Goal: Information Seeking & Learning: Learn about a topic

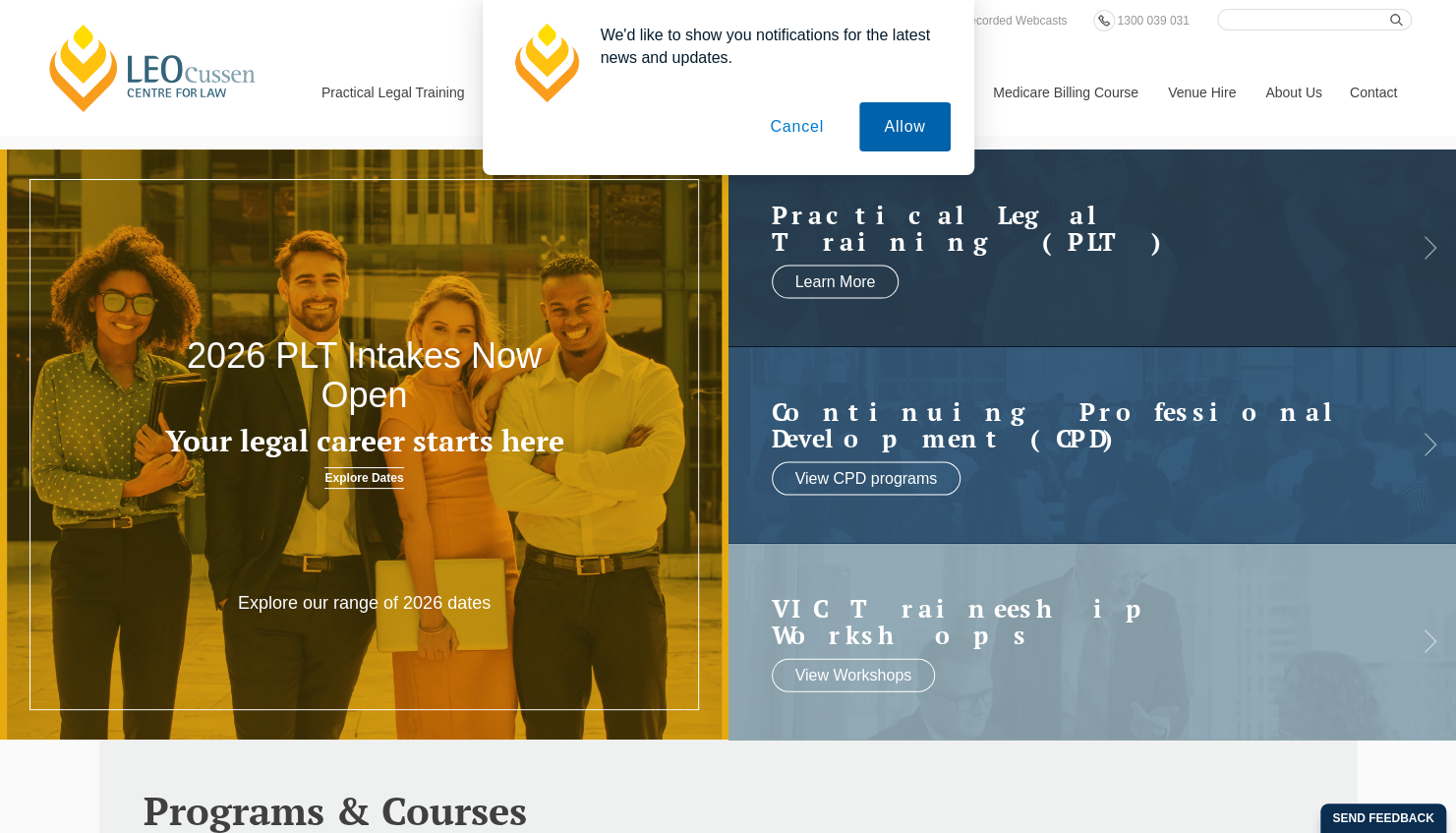
click at [897, 126] on button "Allow" at bounding box center [904, 127] width 90 height 50
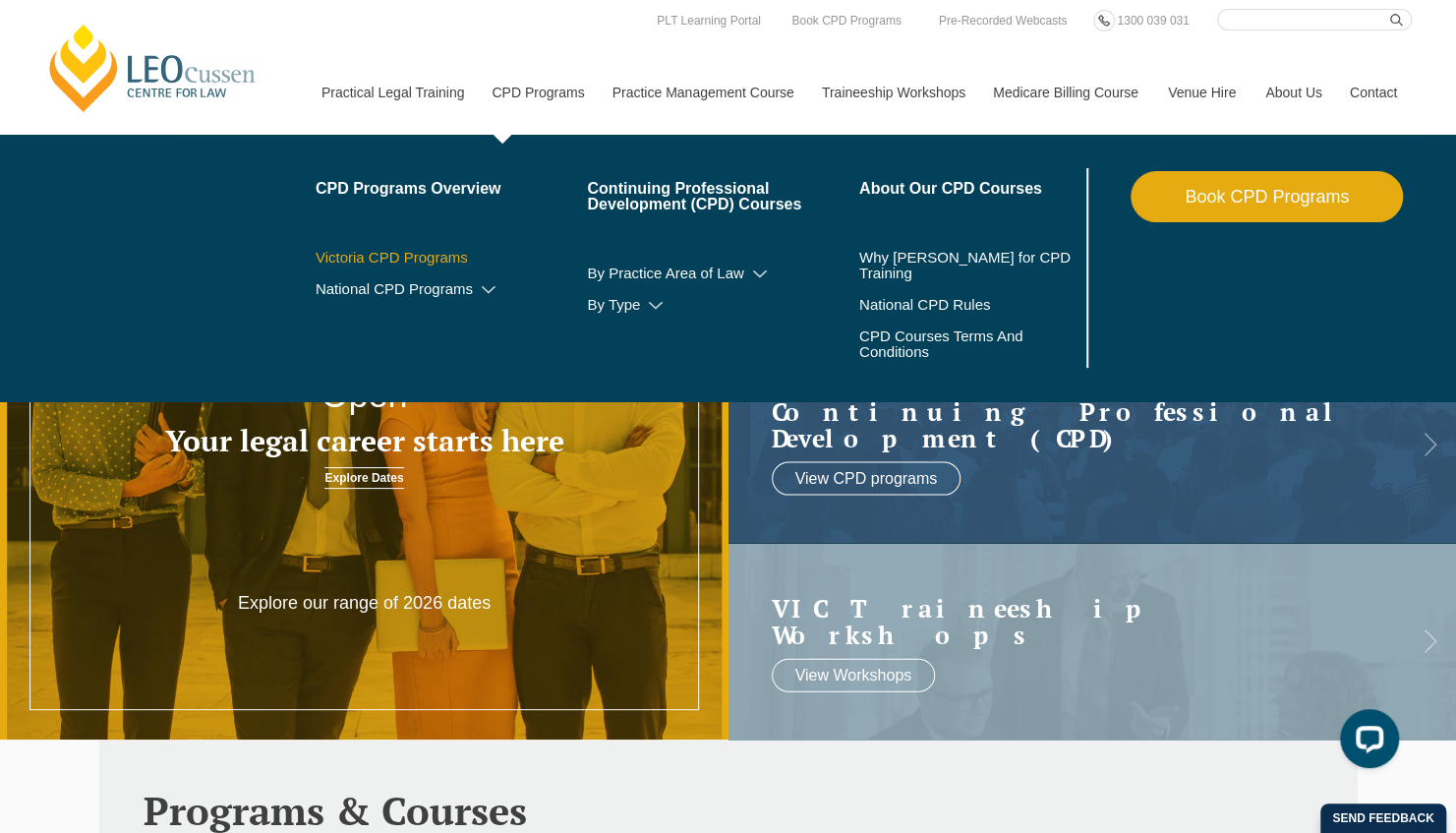
click at [437, 256] on link "Victoria CPD Programs" at bounding box center [452, 258] width 272 height 16
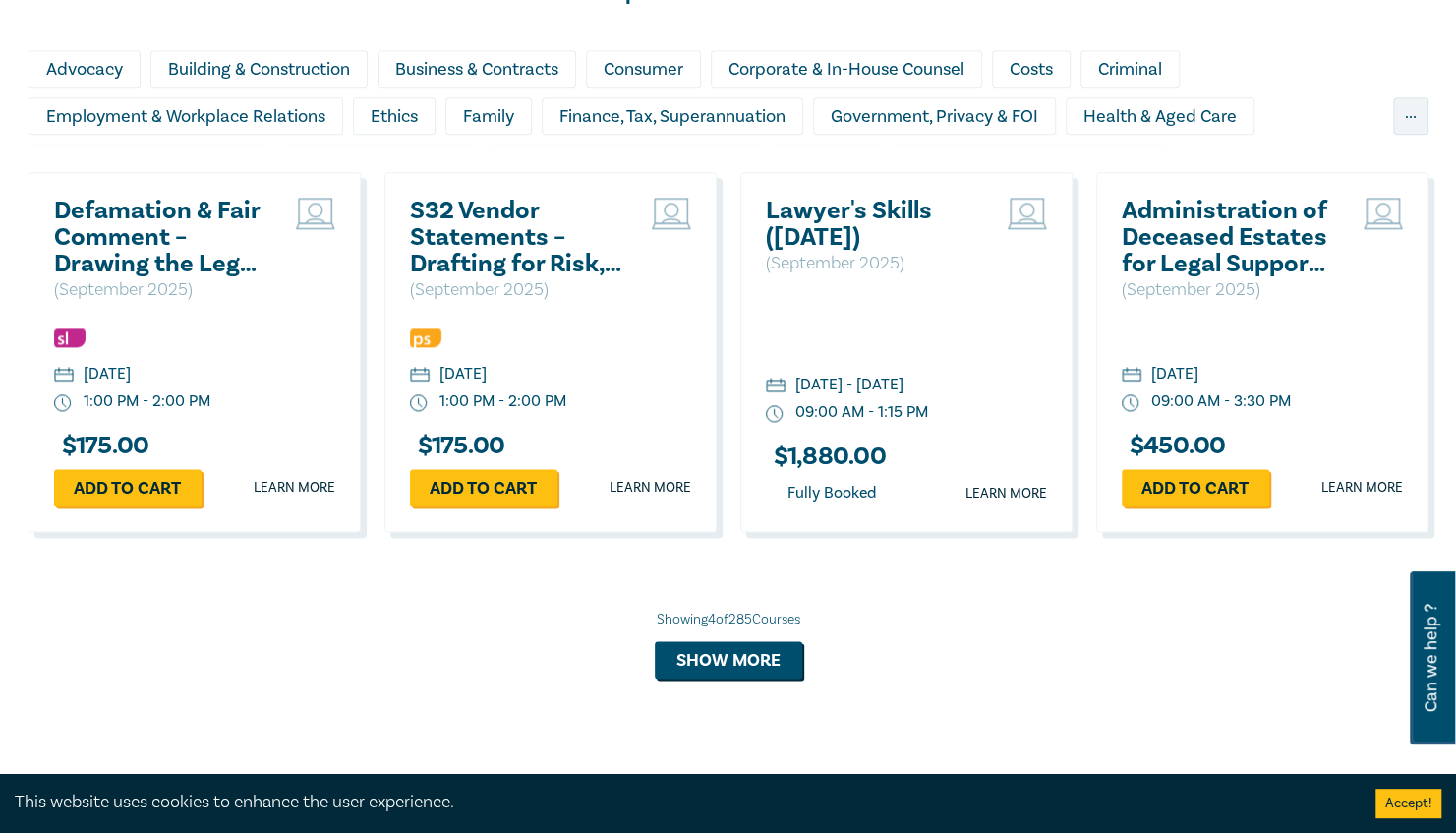
scroll to position [1381, 0]
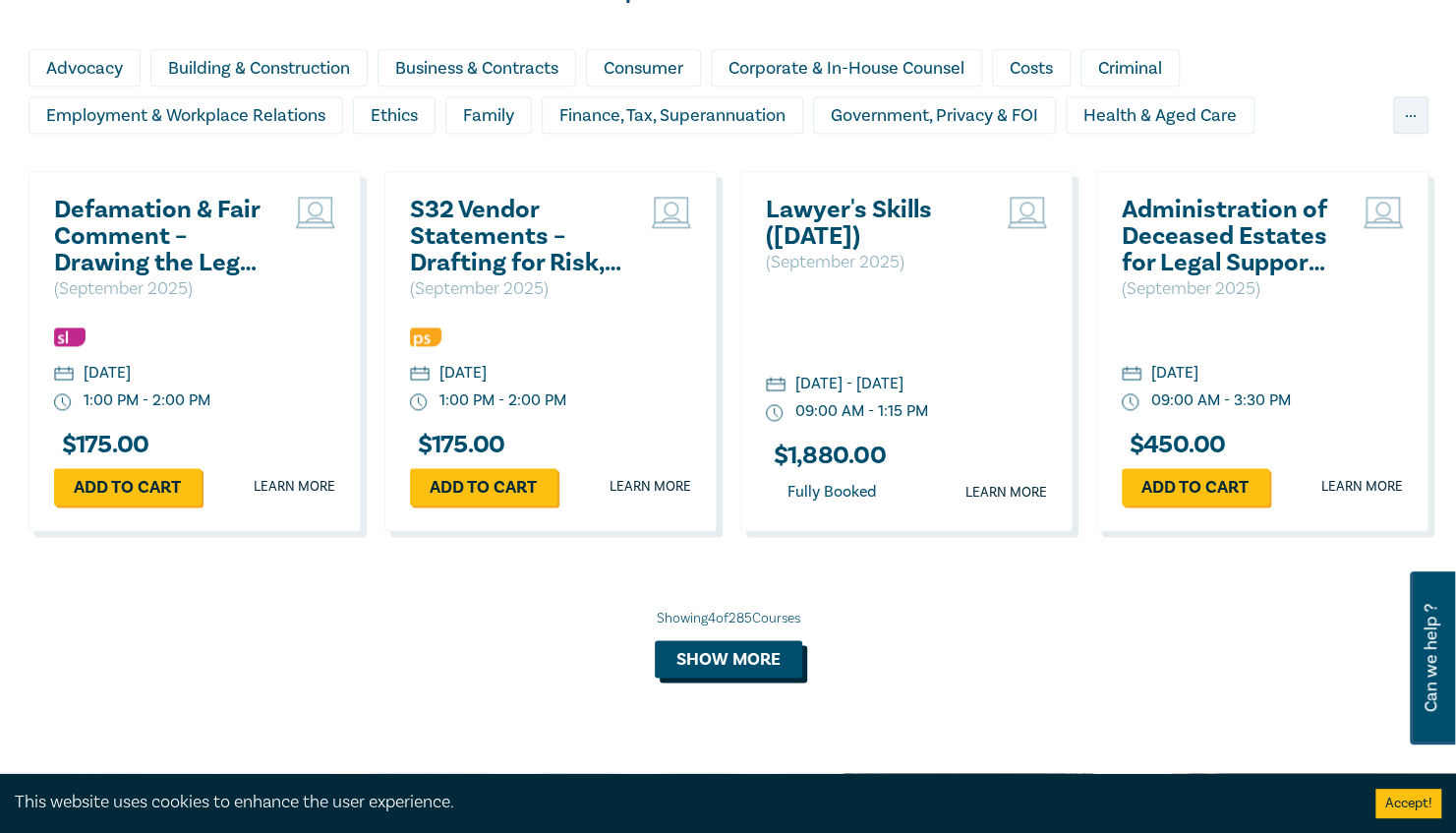
click at [714, 659] on button "Show more" at bounding box center [728, 659] width 148 height 38
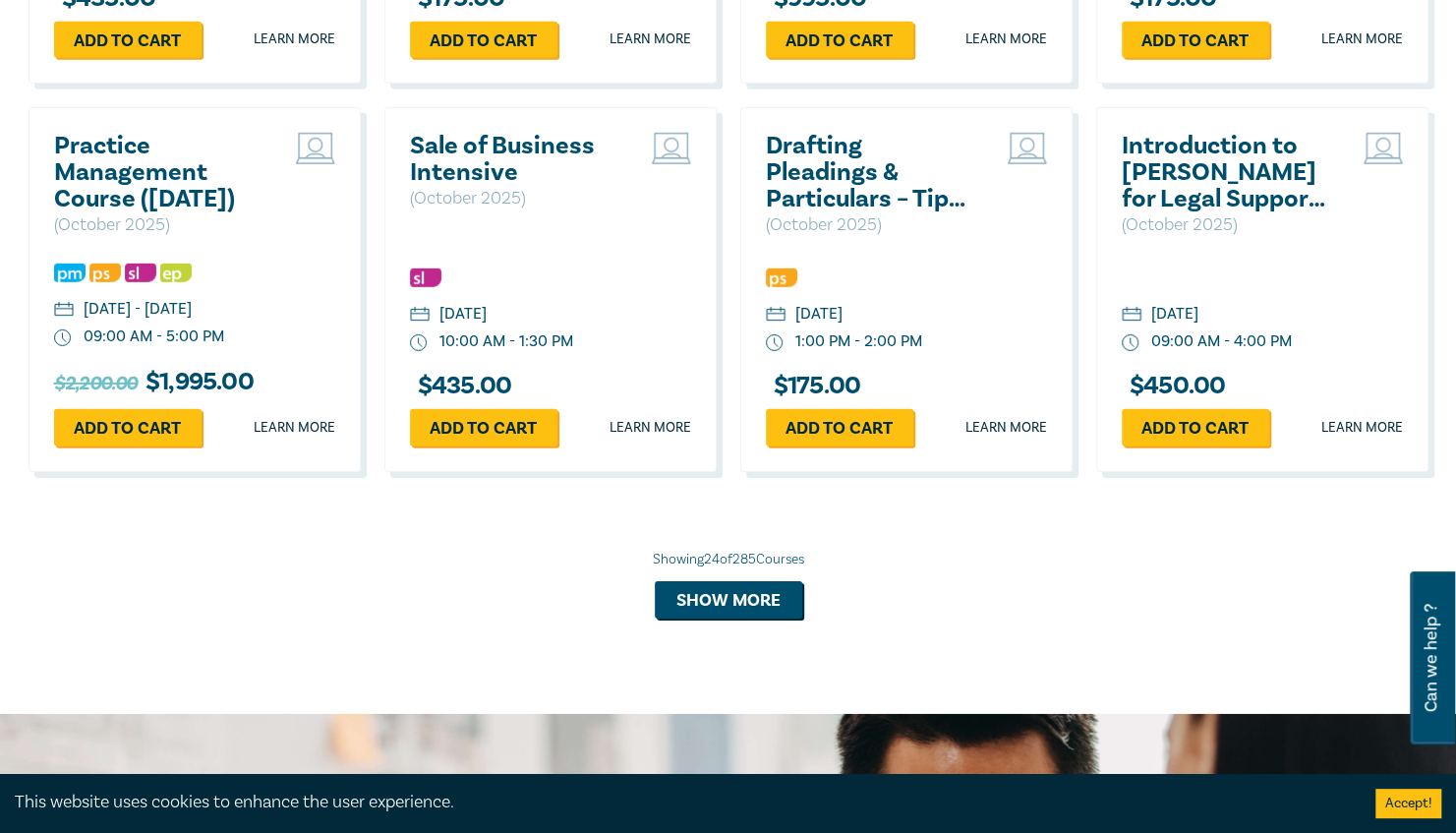
scroll to position [3372, 0]
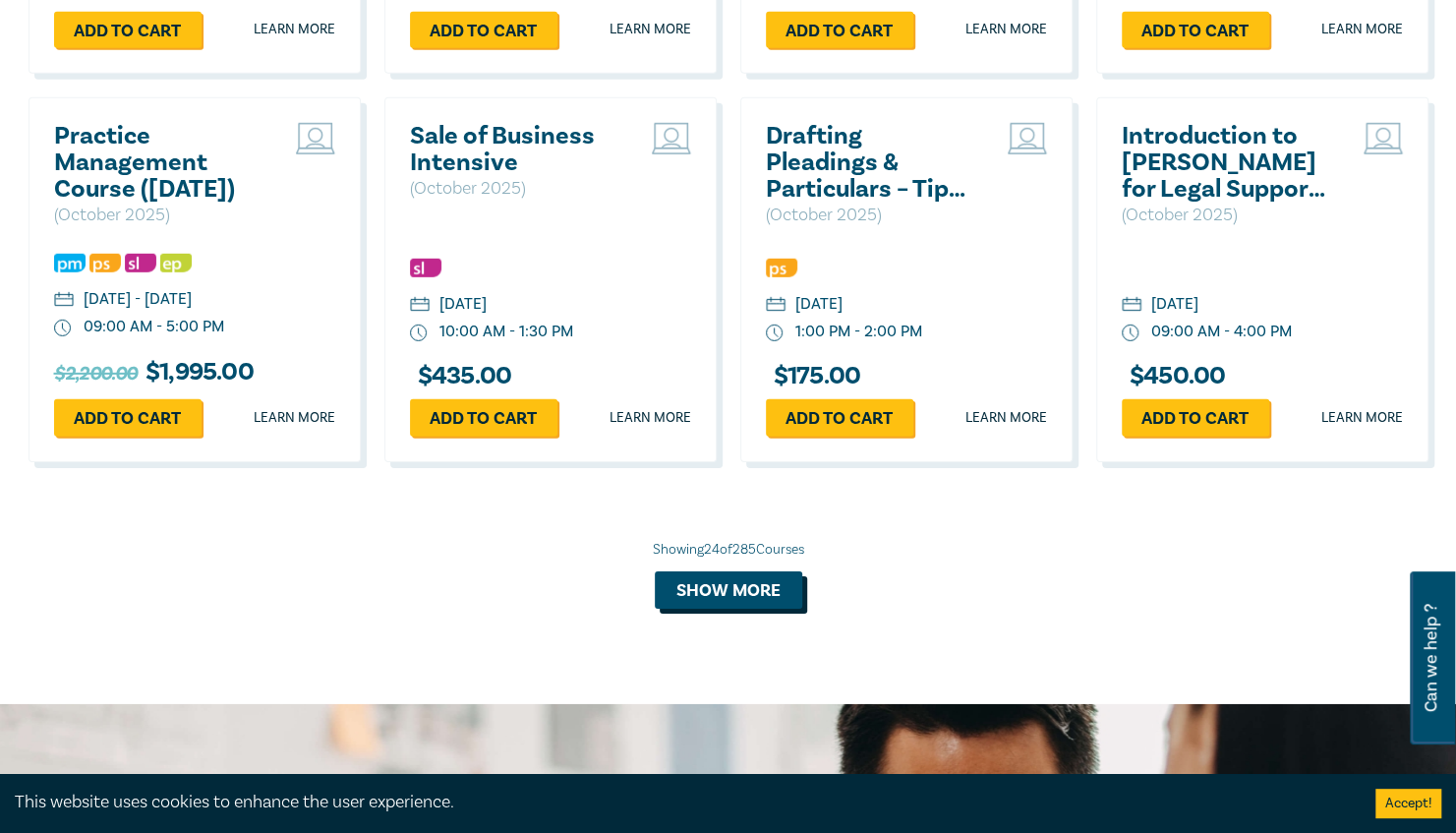
click at [761, 609] on button "Show more" at bounding box center [728, 591] width 148 height 38
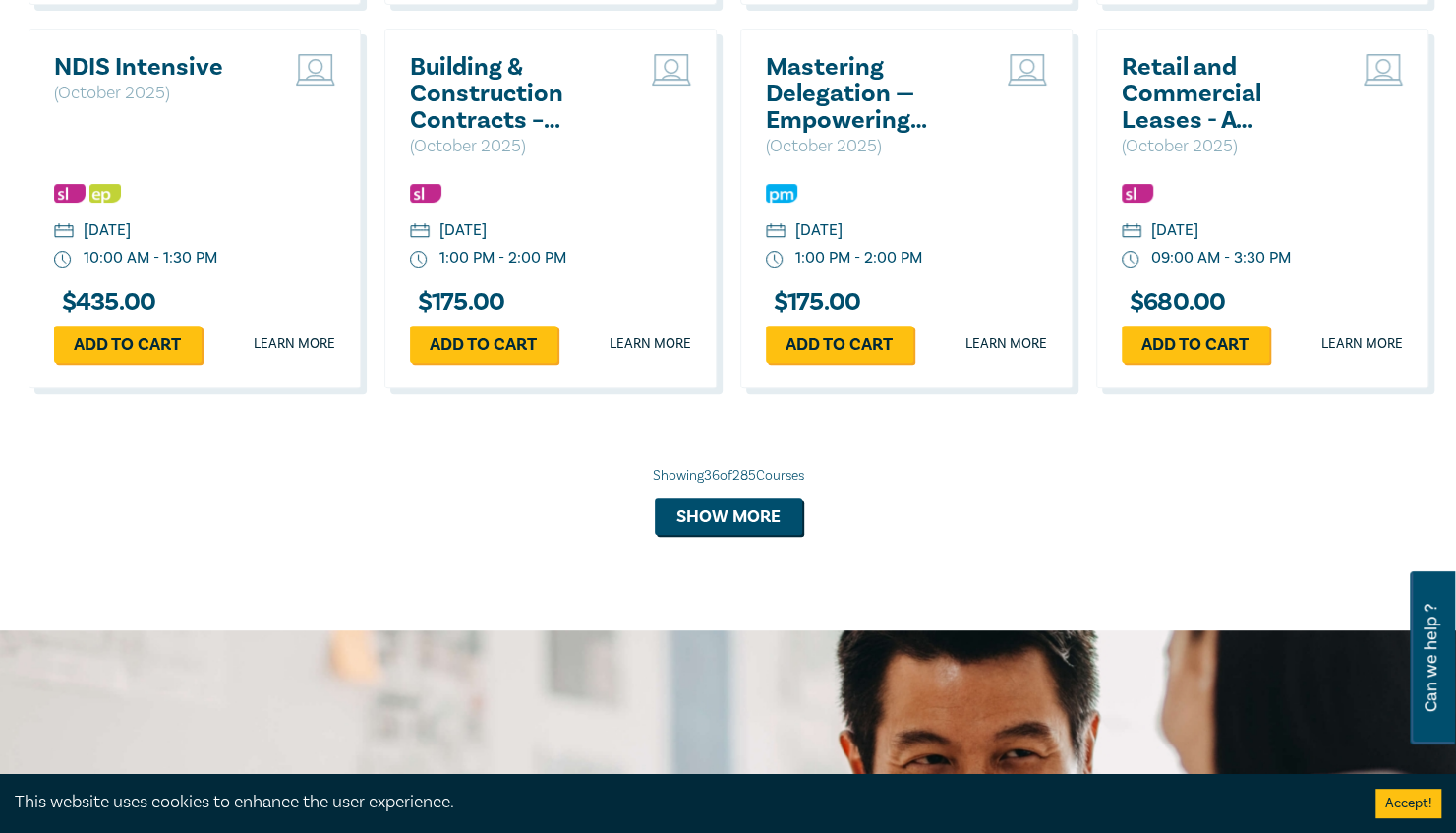
scroll to position [4596, 0]
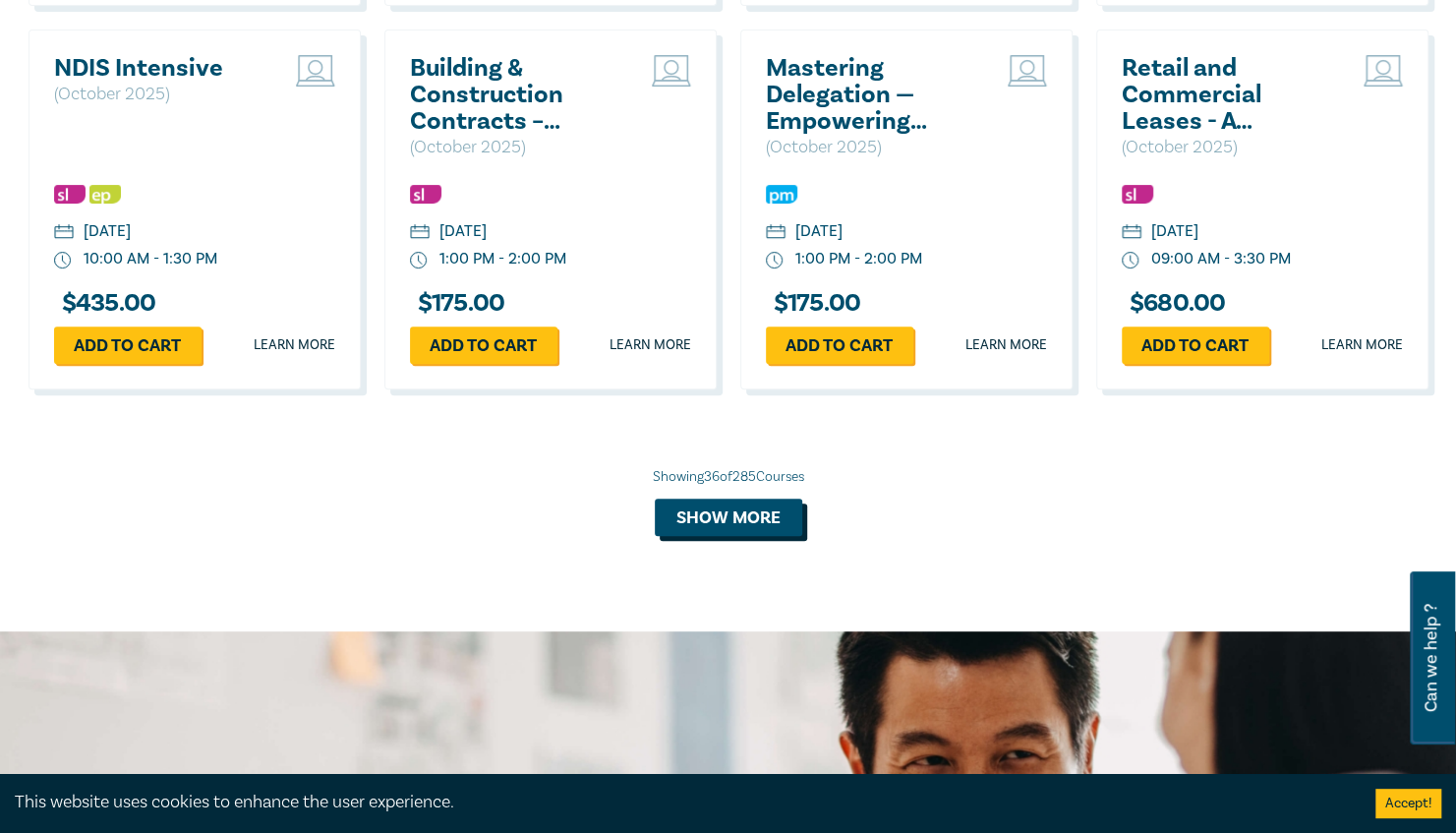
click at [729, 536] on button "Show more" at bounding box center [728, 517] width 148 height 38
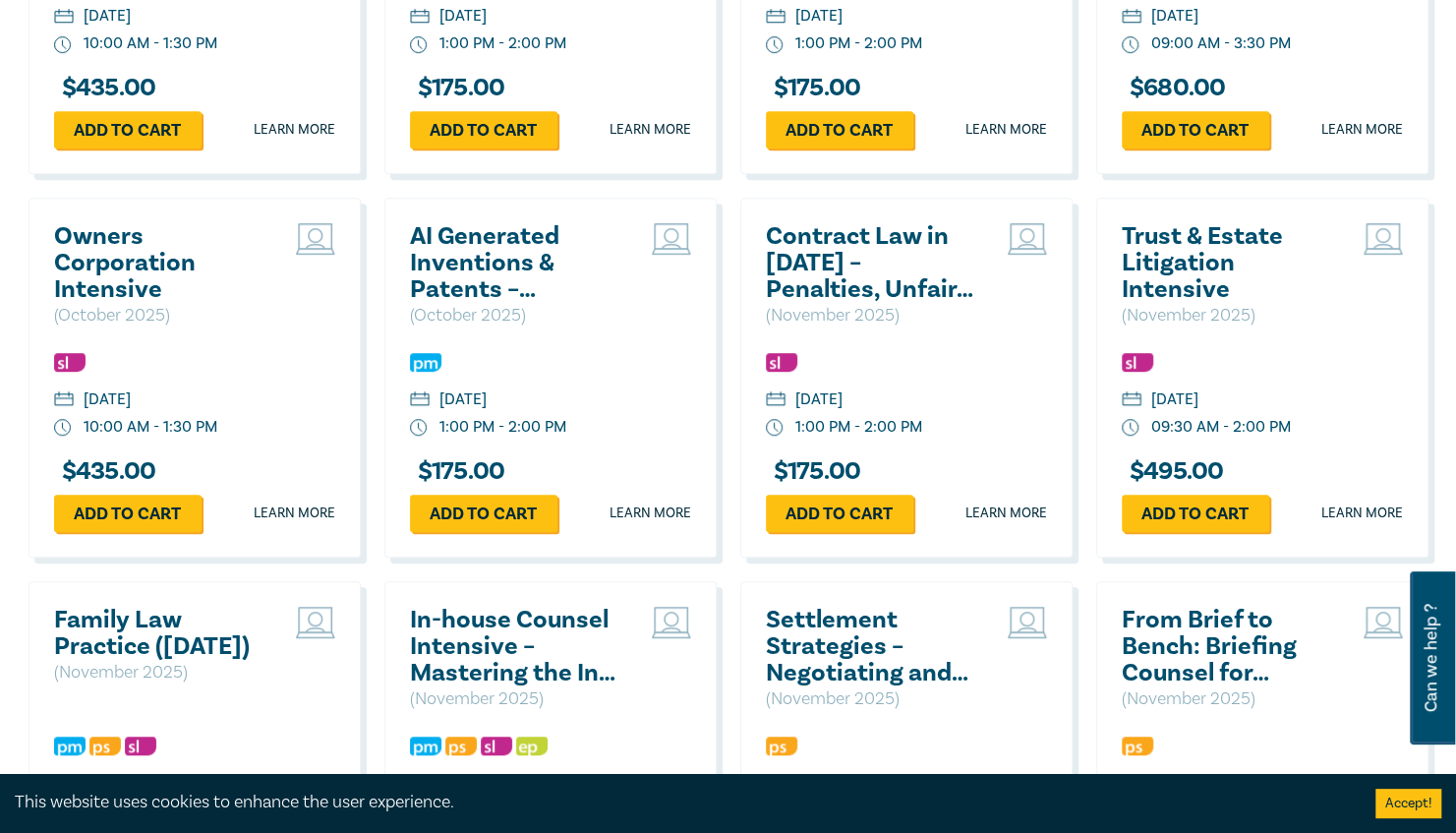
scroll to position [4814, 0]
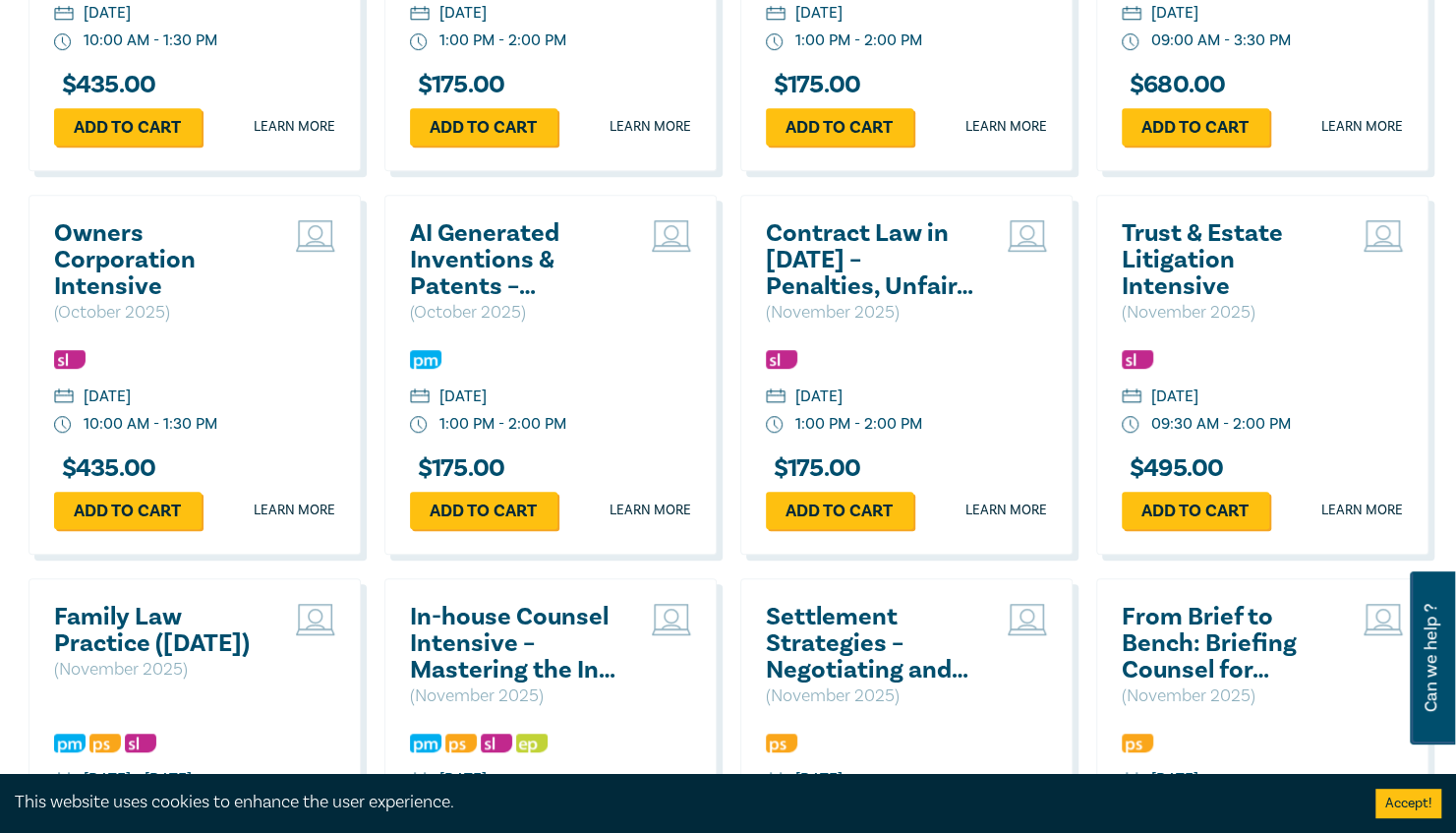
click at [895, 297] on h2 "Contract Law in 2025 – Penalties, Unfair Terms & Unconscionable Conduct" at bounding box center [871, 260] width 211 height 79
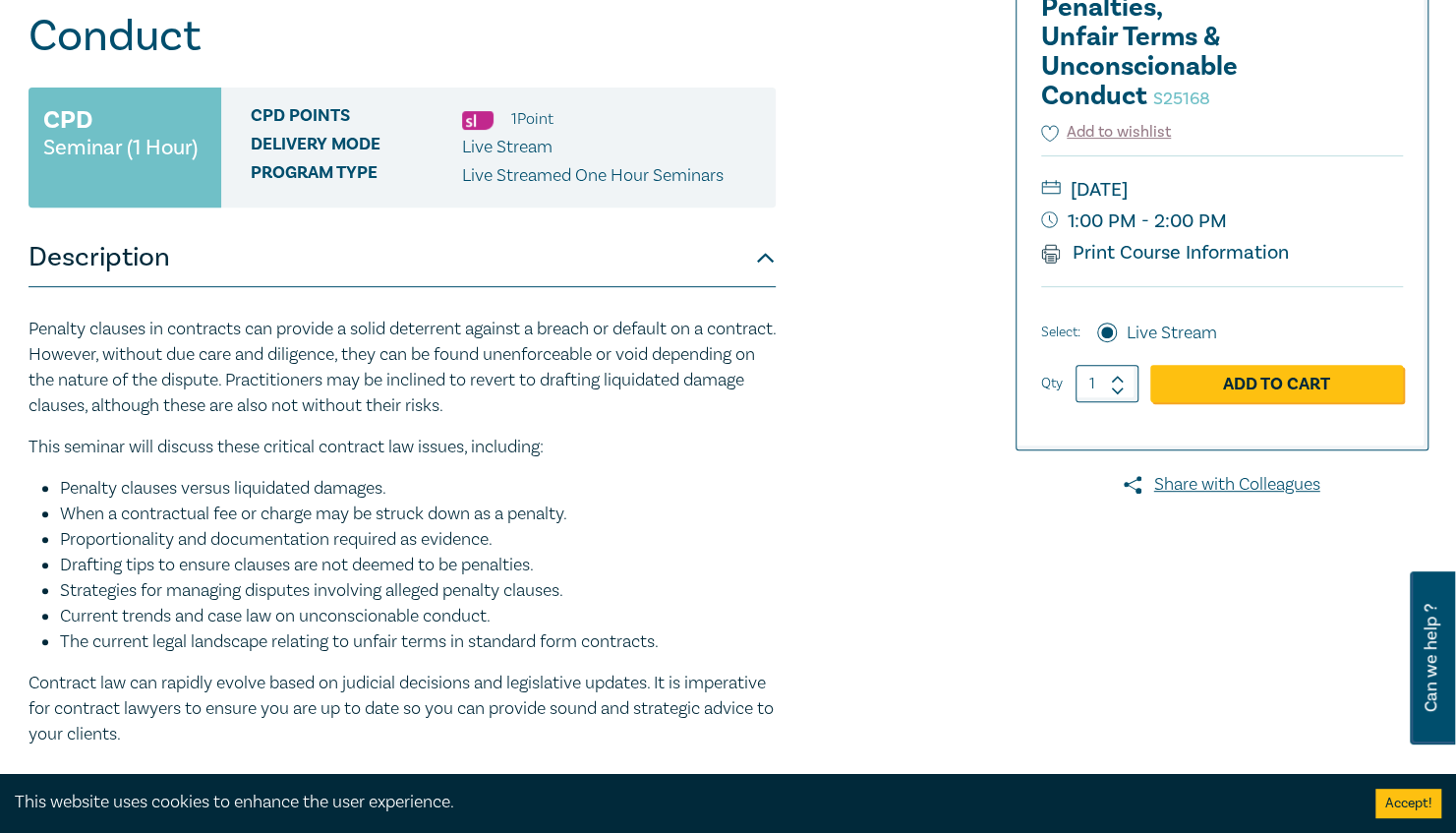
scroll to position [350, 0]
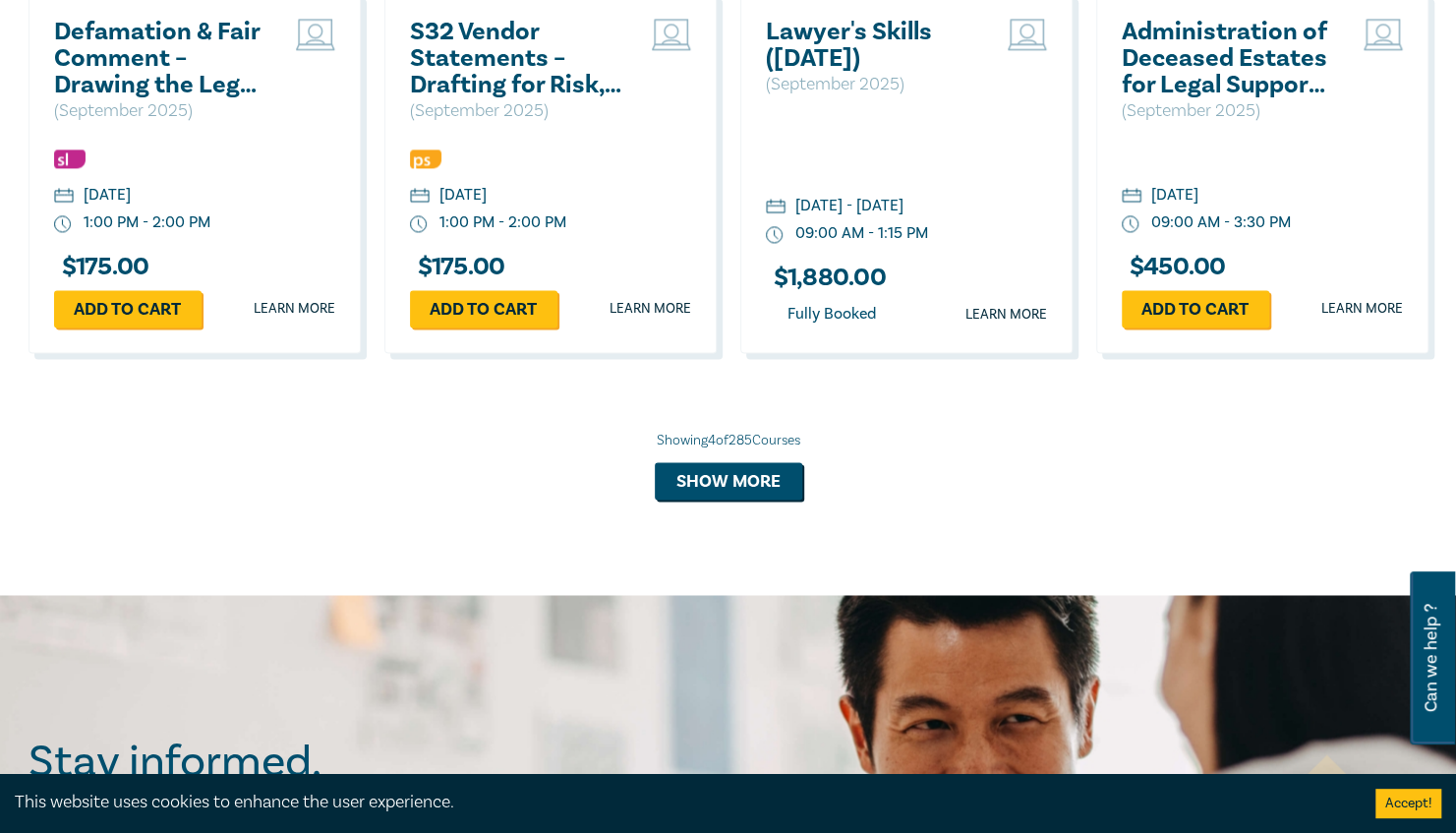
scroll to position [1558, 0]
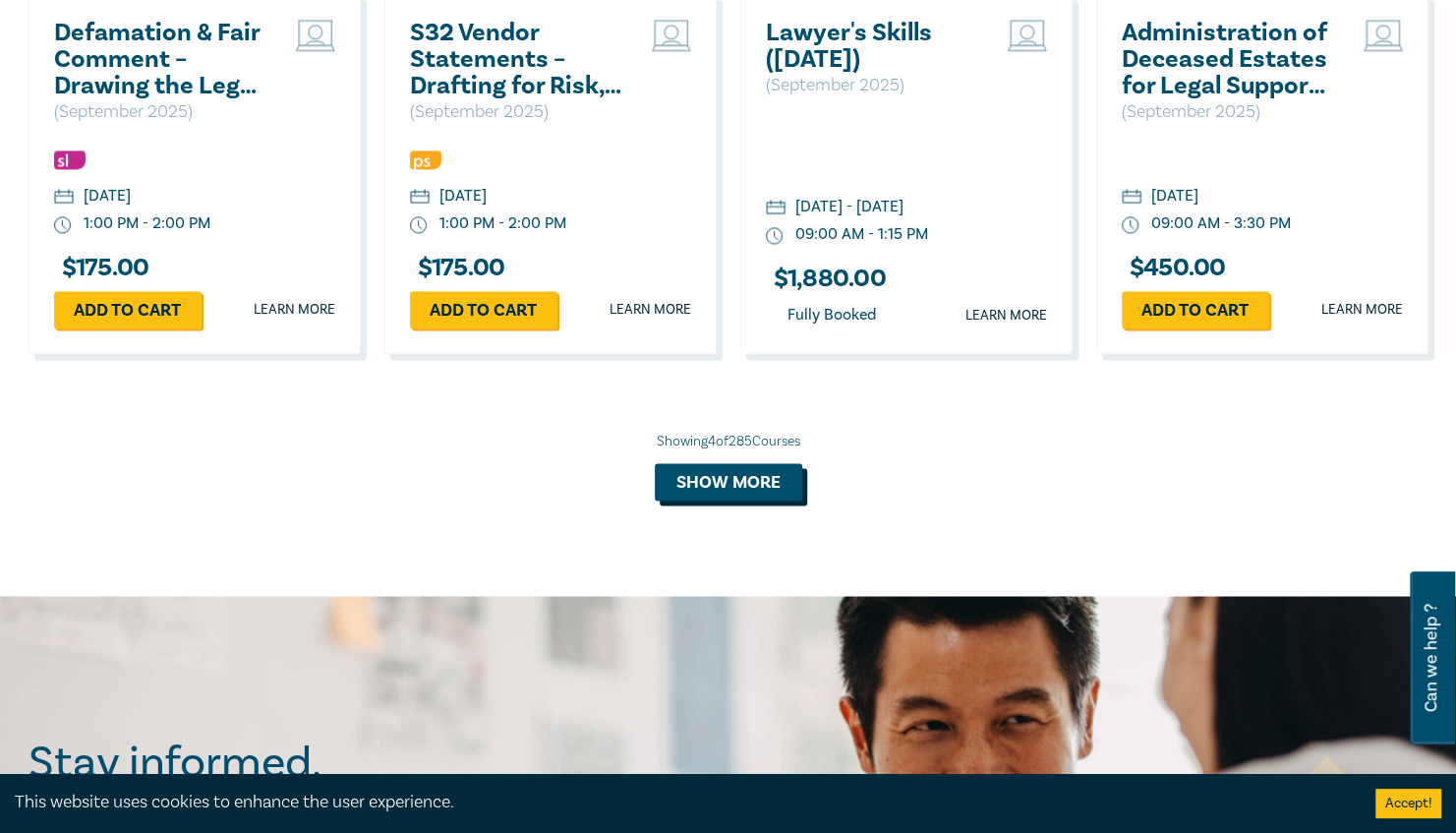
click at [714, 489] on button "Show more" at bounding box center [728, 483] width 148 height 38
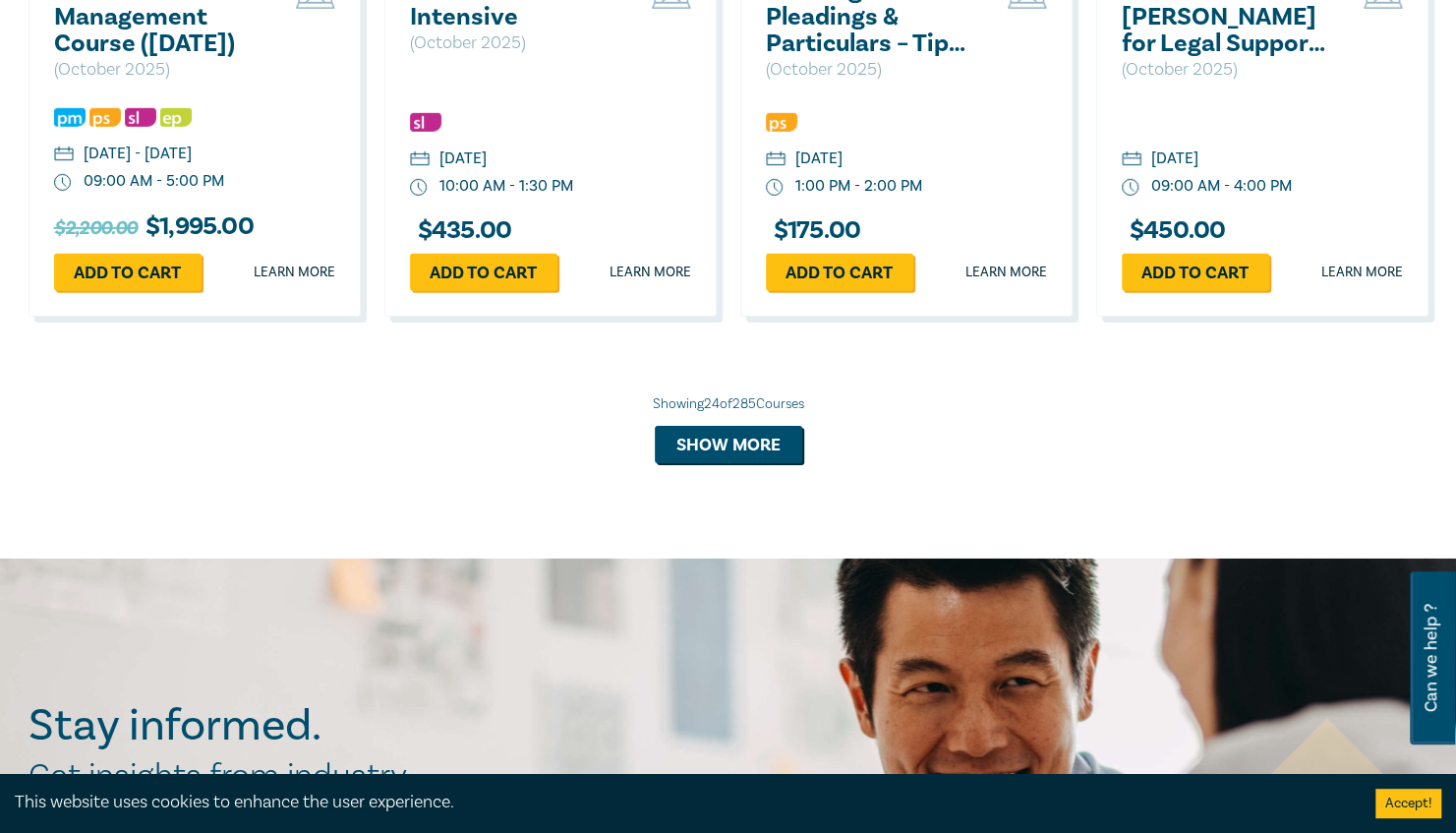
scroll to position [3528, 0]
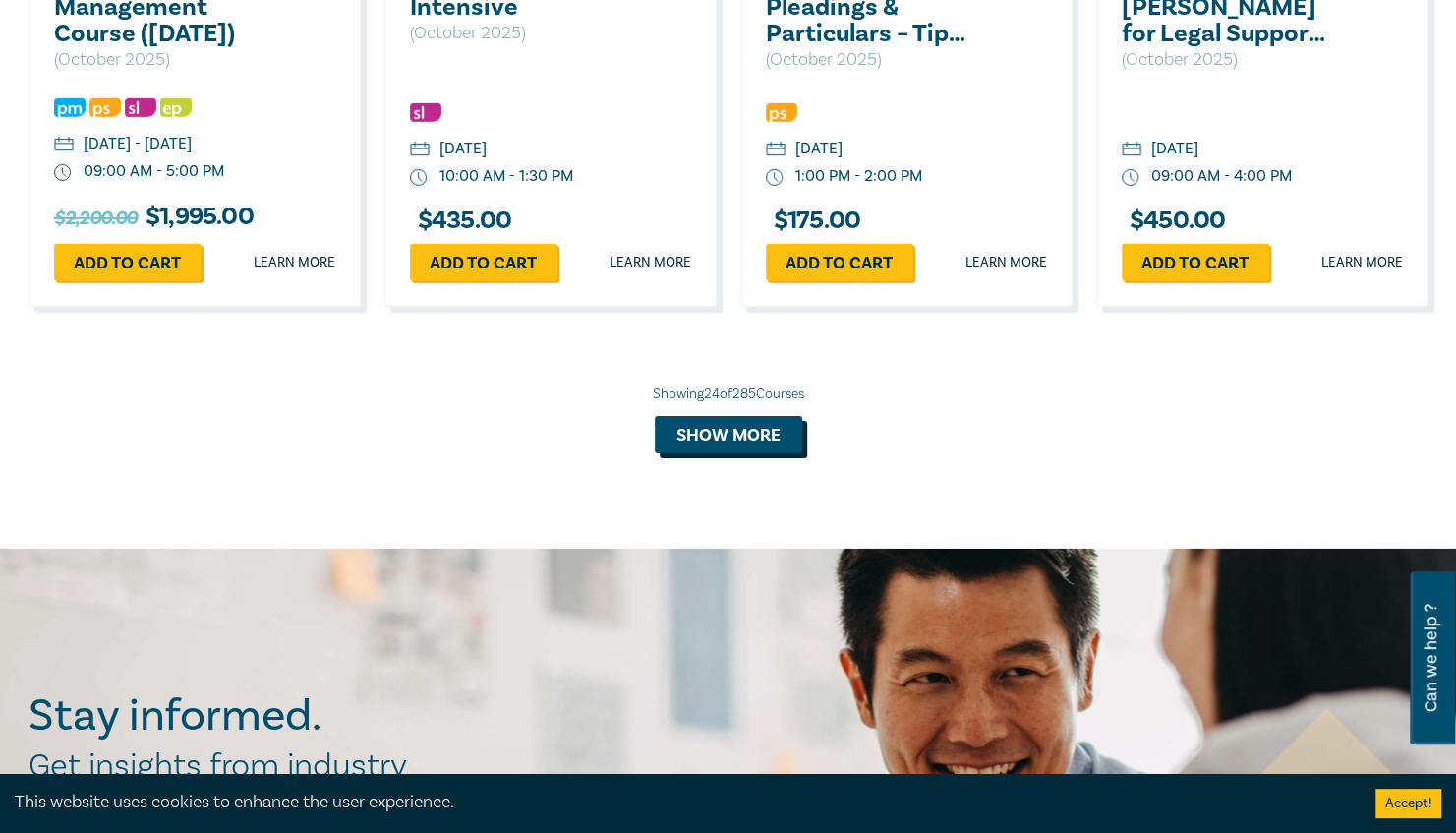
click at [707, 445] on button "Show more" at bounding box center [728, 435] width 148 height 38
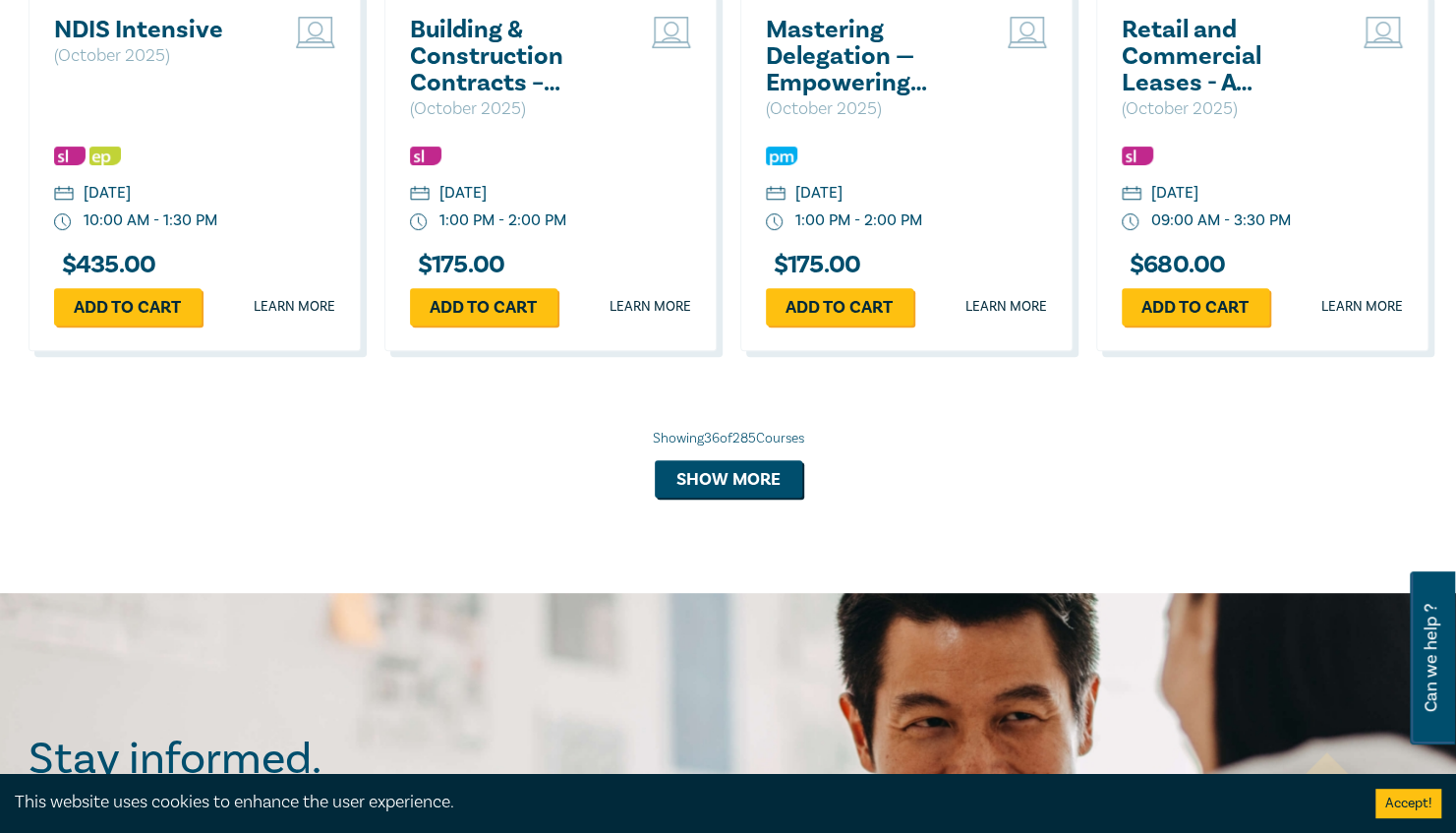
scroll to position [4635, 0]
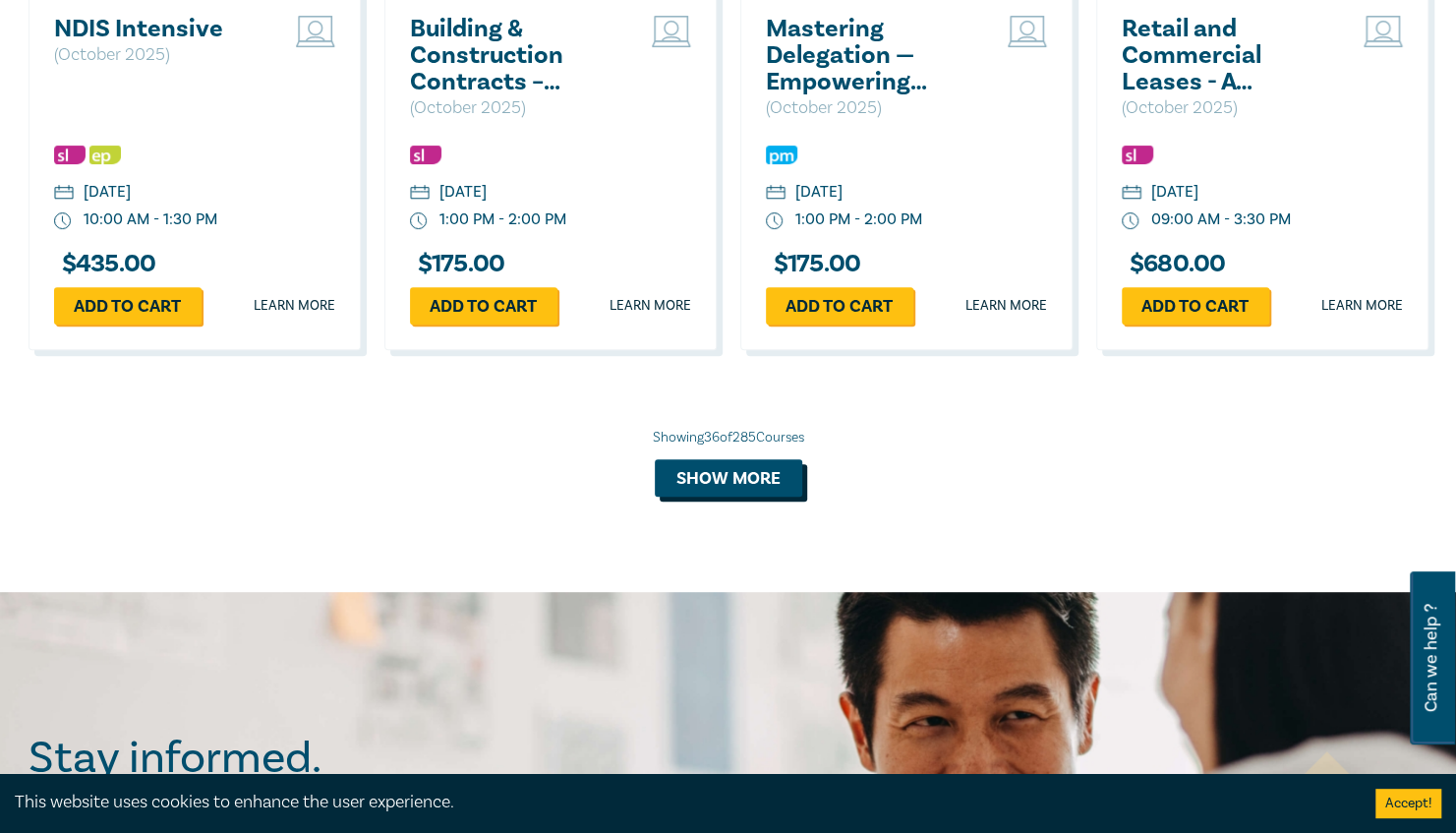
click at [712, 495] on button "Show more" at bounding box center [728, 479] width 148 height 38
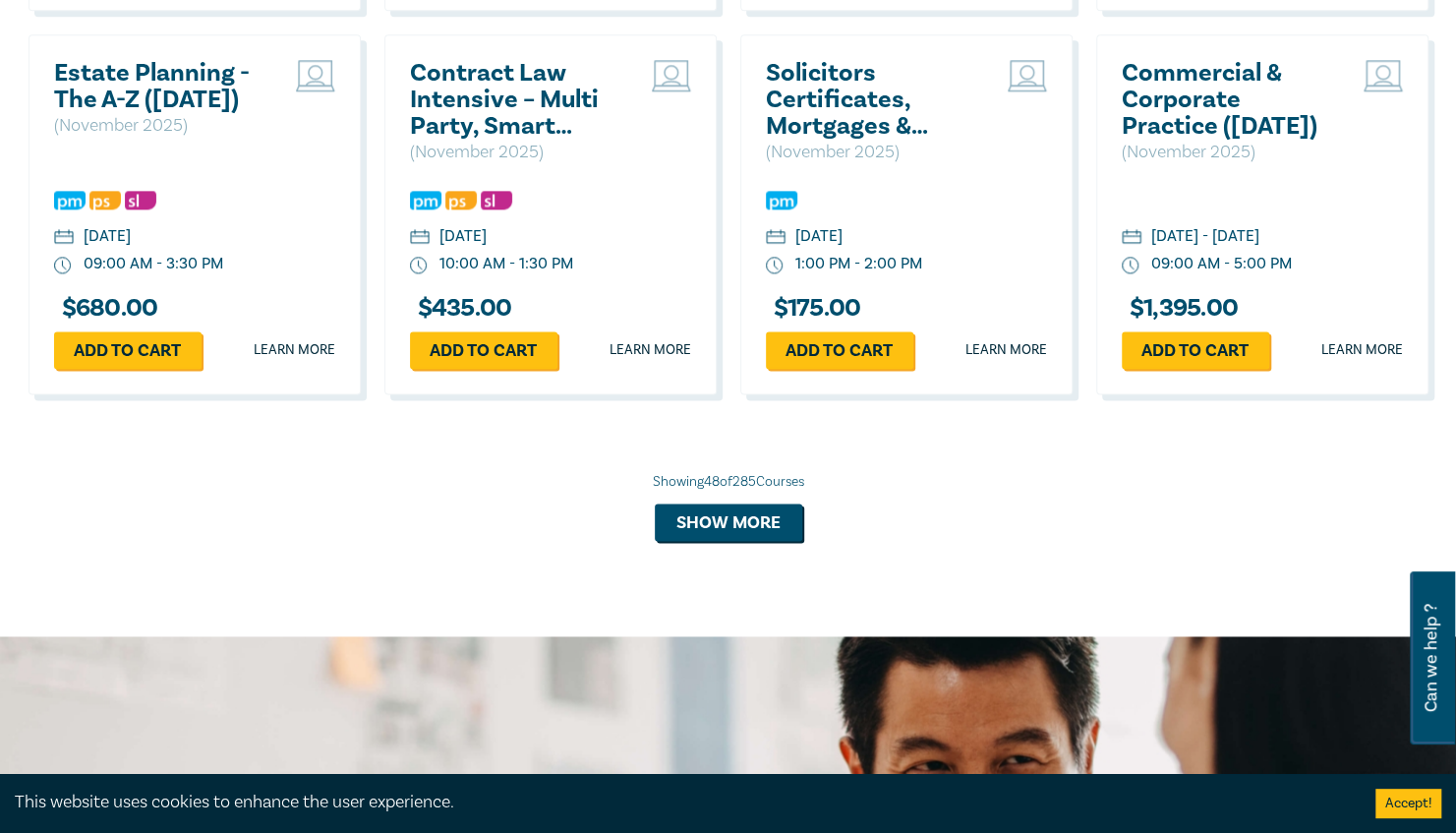
scroll to position [5738, 0]
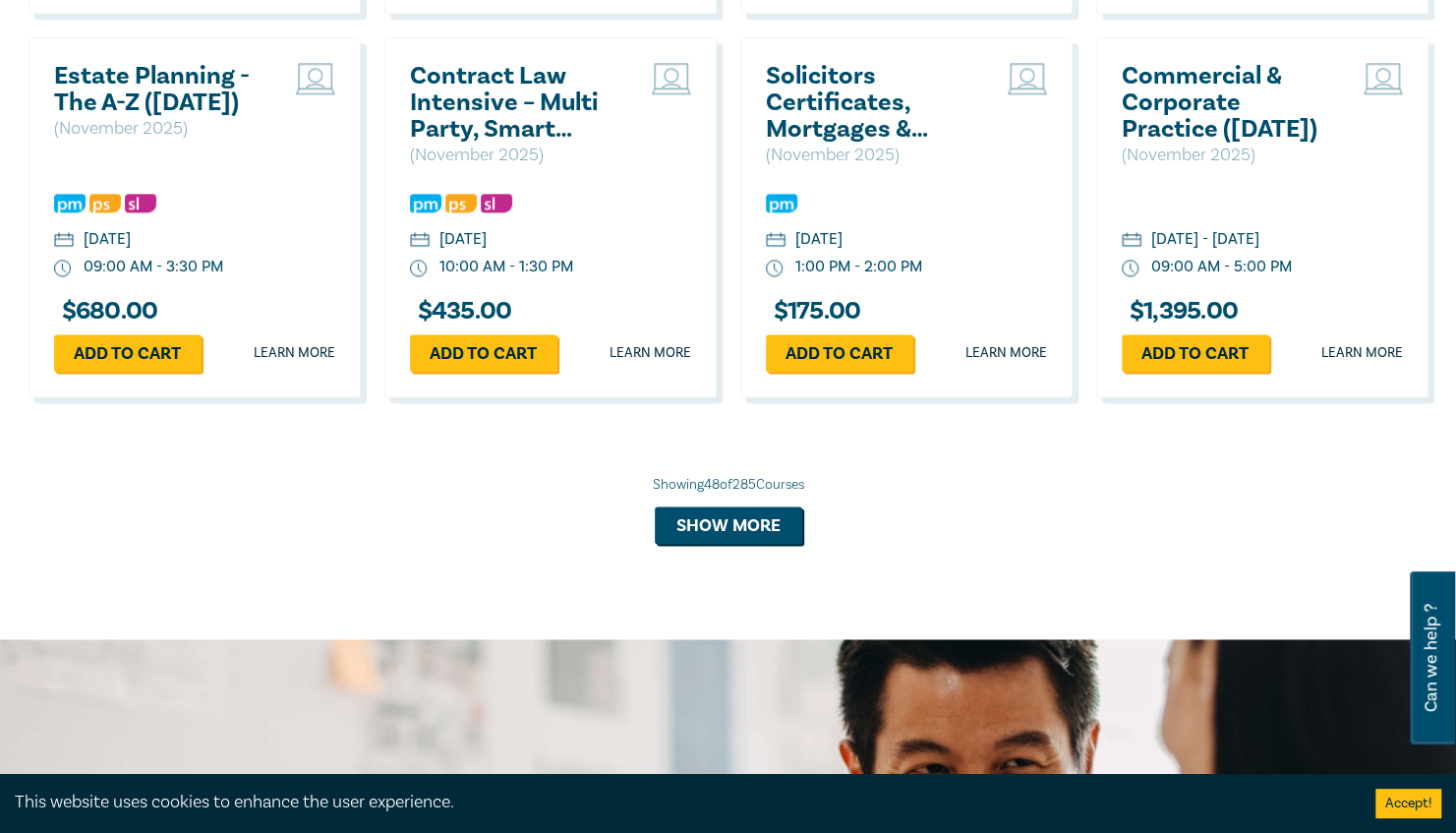
click at [889, 143] on h2 "Solicitors Certificates, Mortgages & Guarantees – Risky Business" at bounding box center [871, 102] width 211 height 79
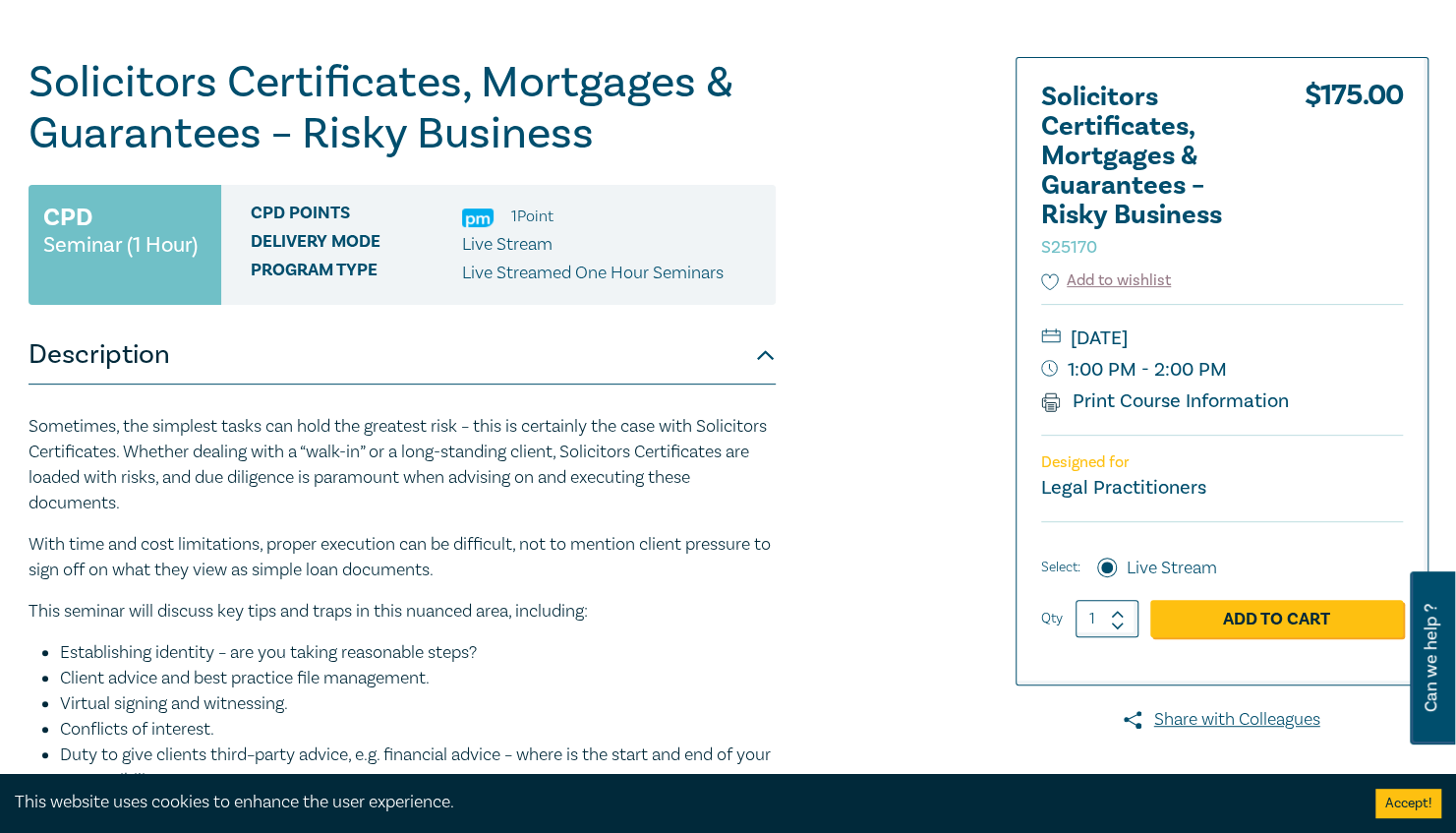
scroll to position [198, 0]
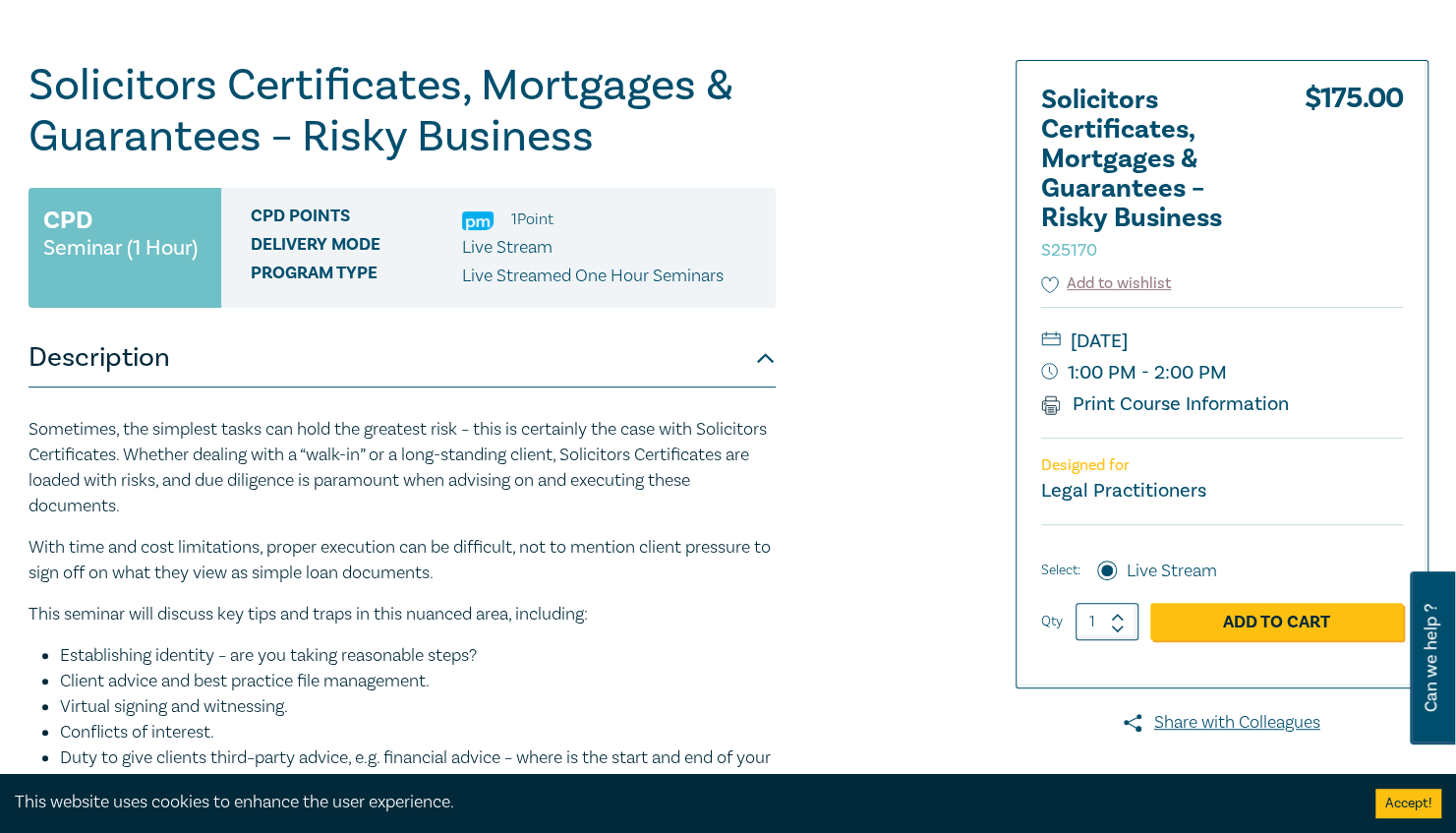
click at [540, 622] on p "This seminar will discuss key tips and traps in this nuanced area, including:" at bounding box center [402, 615] width 747 height 26
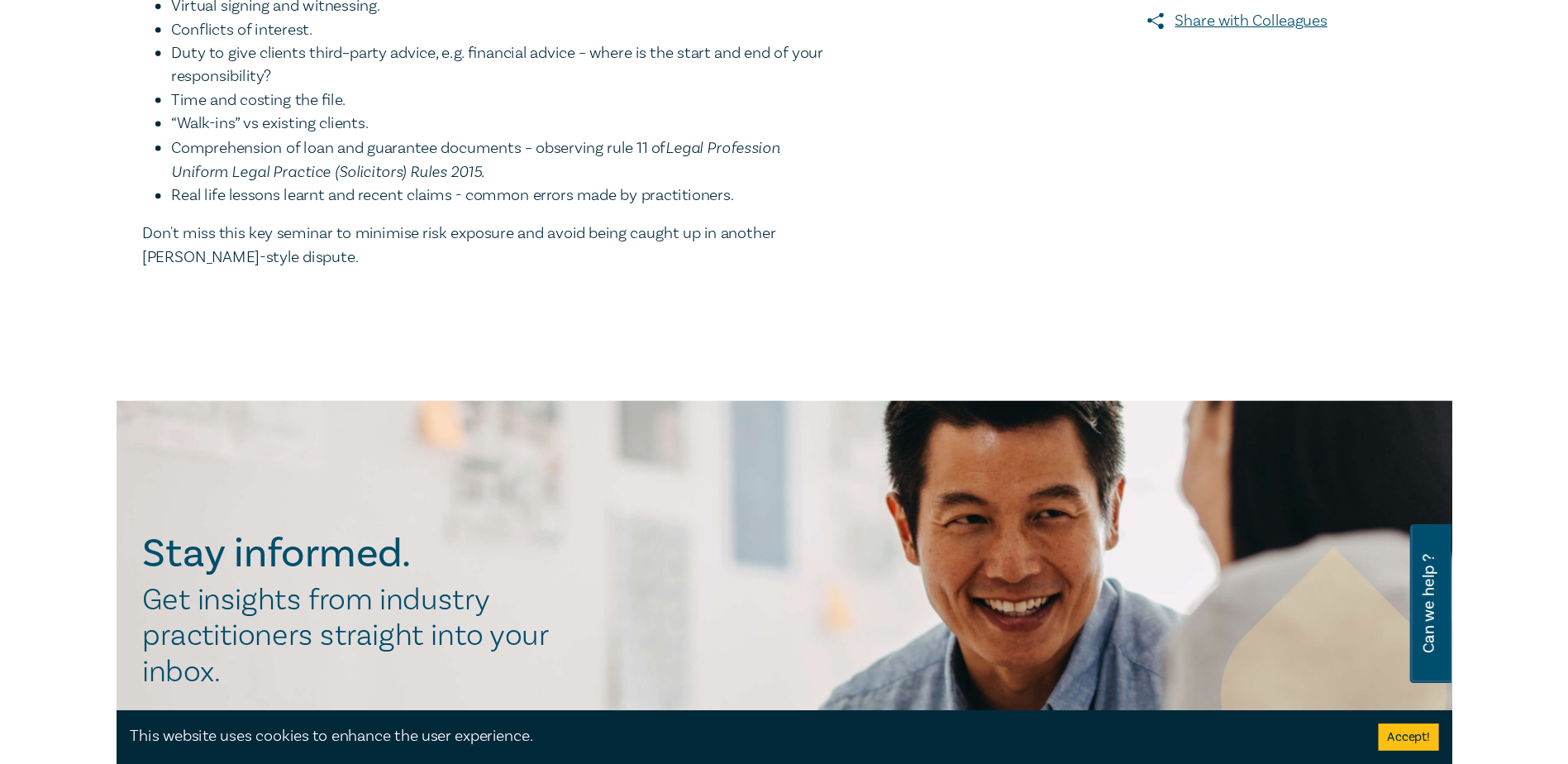
scroll to position [756, 0]
